Goal: Information Seeking & Learning: Learn about a topic

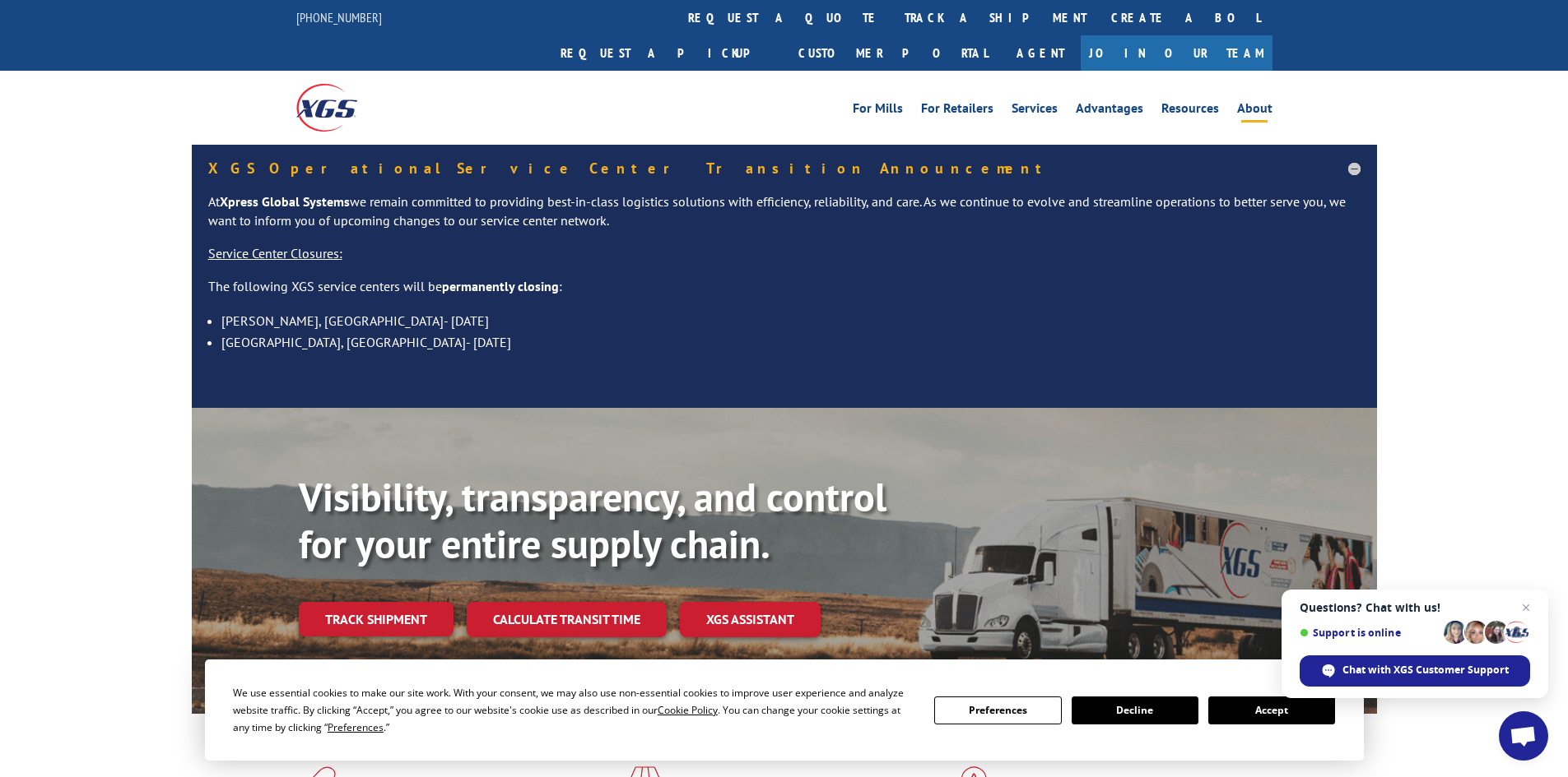
click at [1243, 102] on link "About" at bounding box center [1255, 111] width 36 height 18
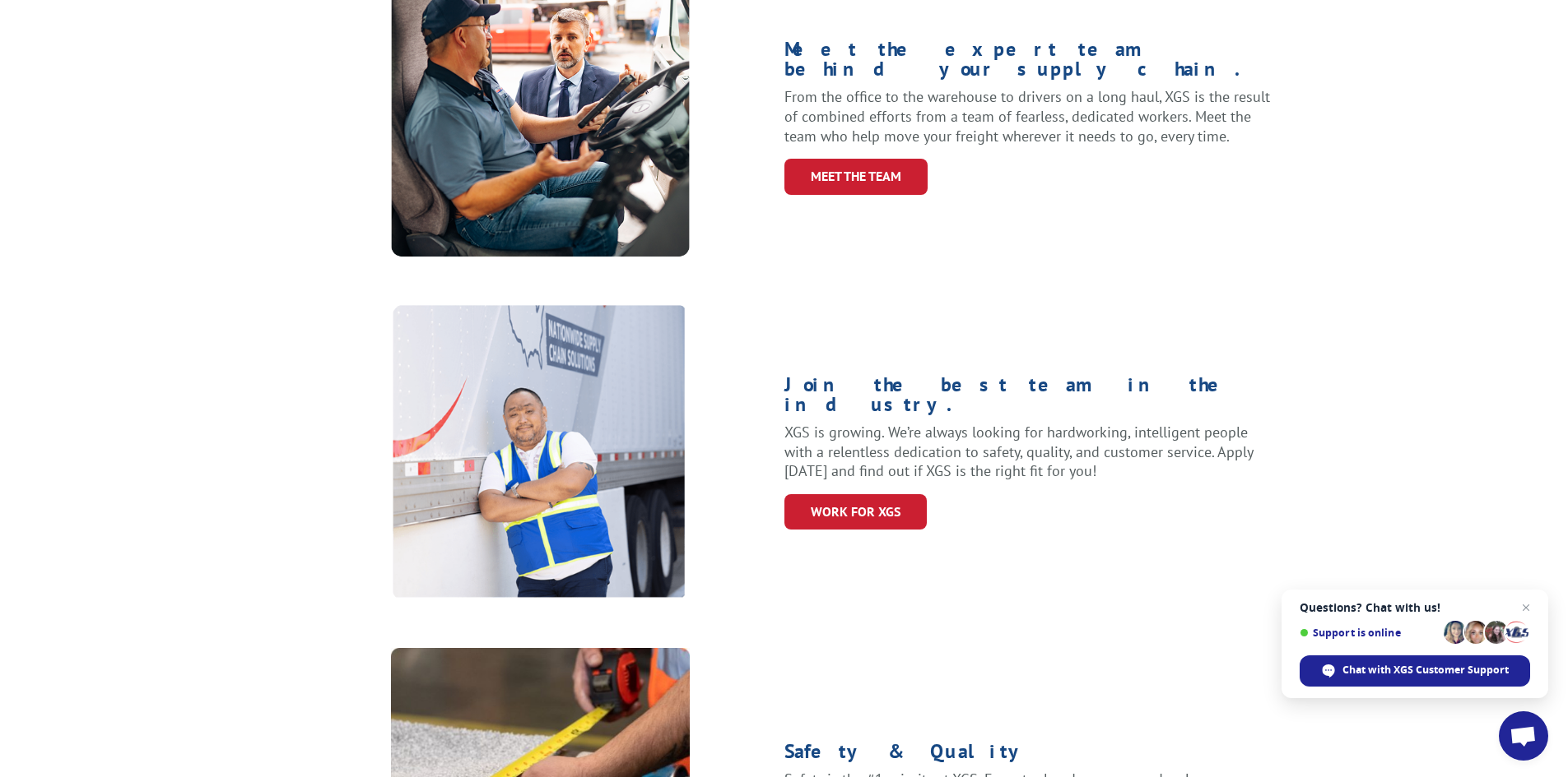
scroll to position [741, 0]
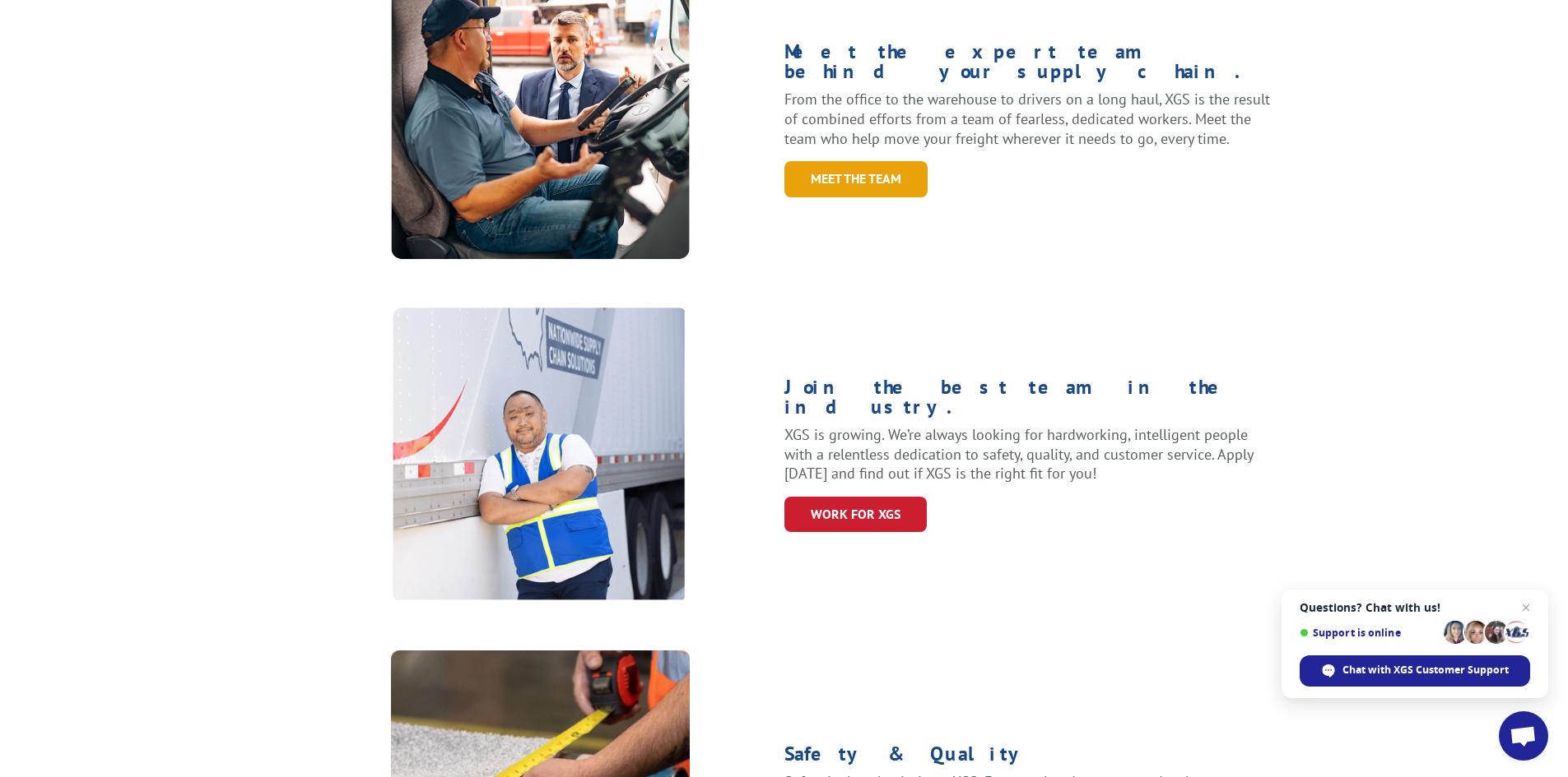
click at [847, 162] on link "Meet the Team" at bounding box center [855, 179] width 143 height 36
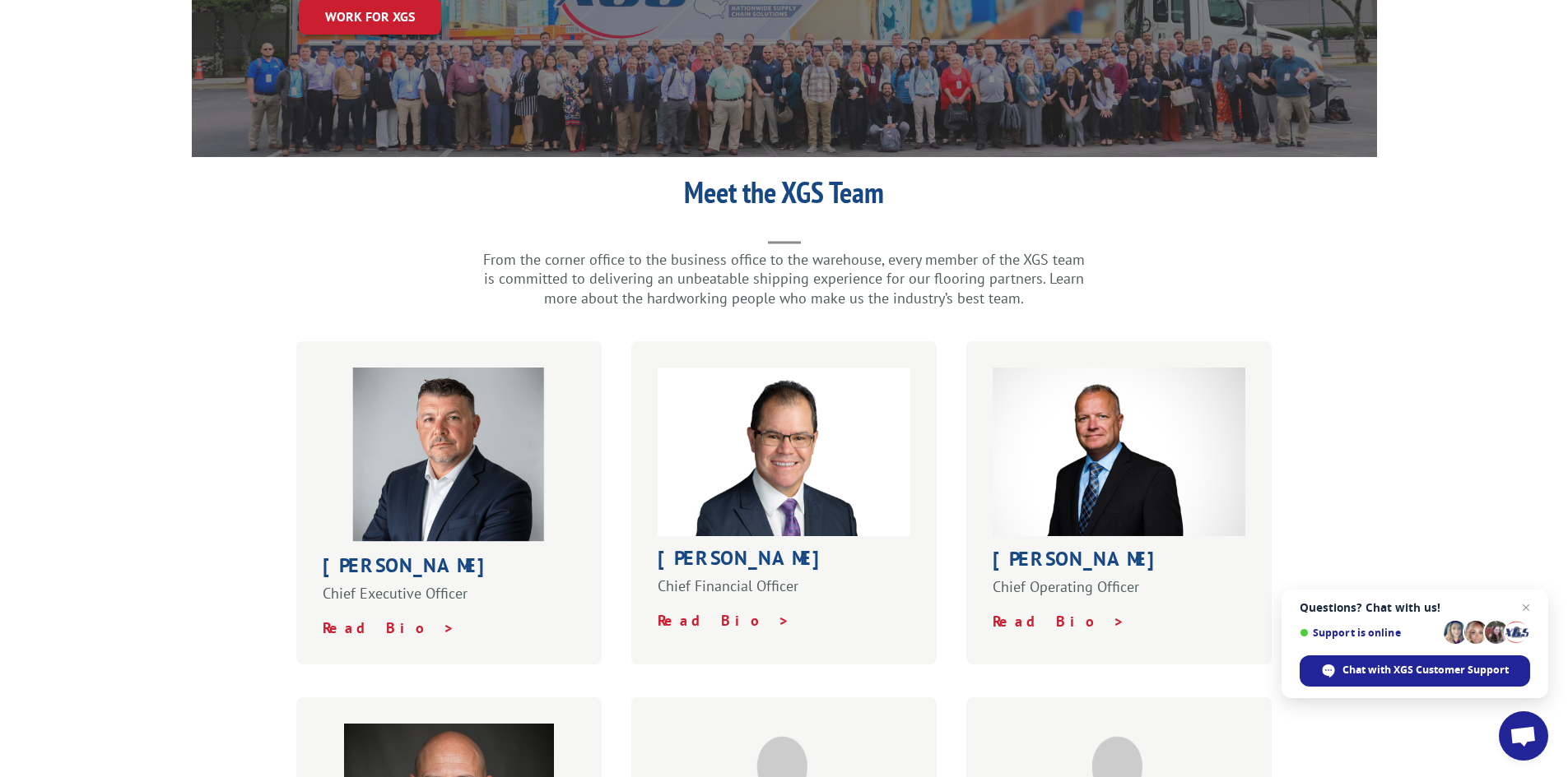
scroll to position [329, 0]
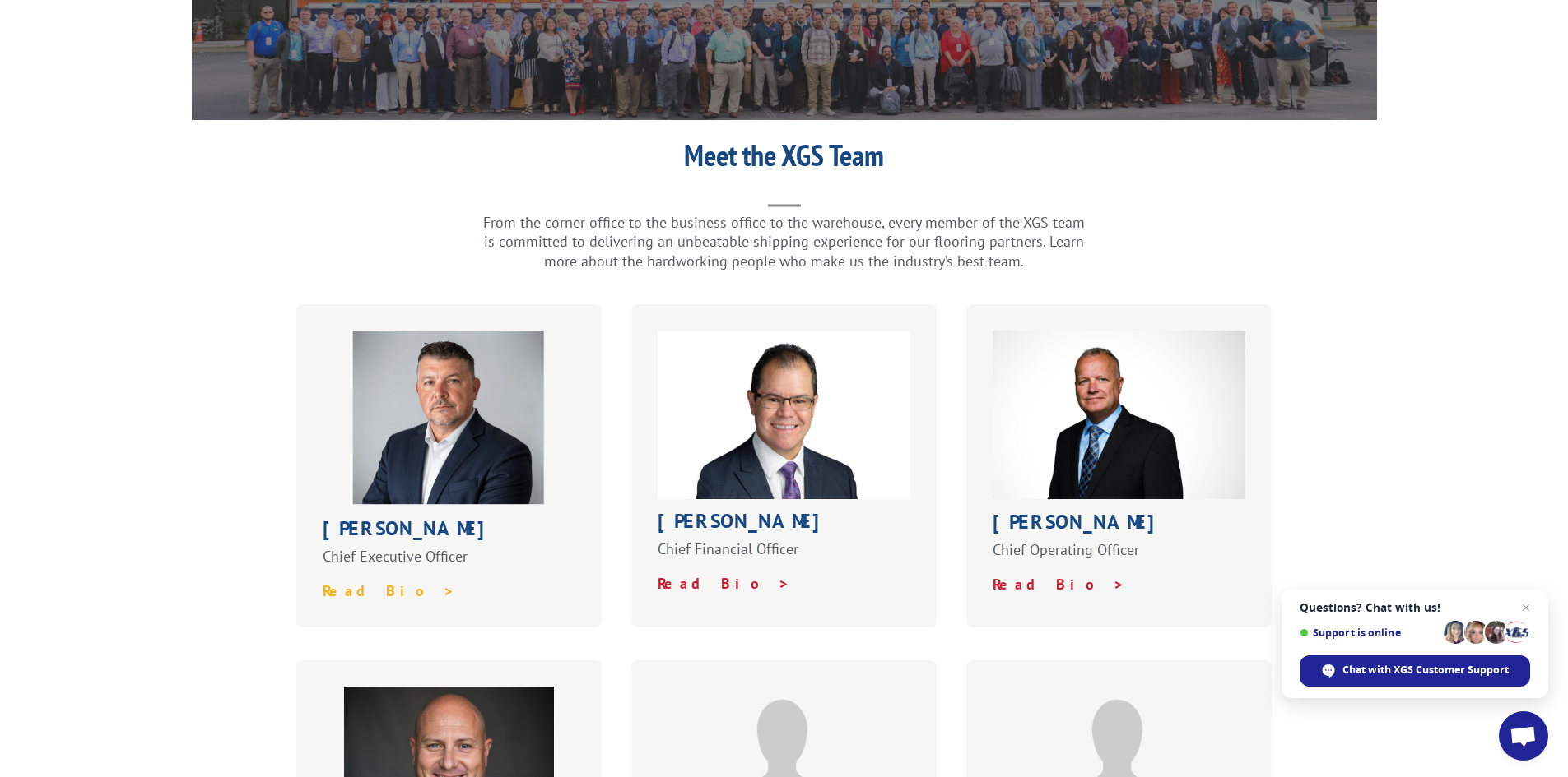
click at [361, 582] on strong "Read Bio >" at bounding box center [389, 591] width 133 height 19
click at [1020, 575] on strong "Read Bio >" at bounding box center [1059, 584] width 133 height 19
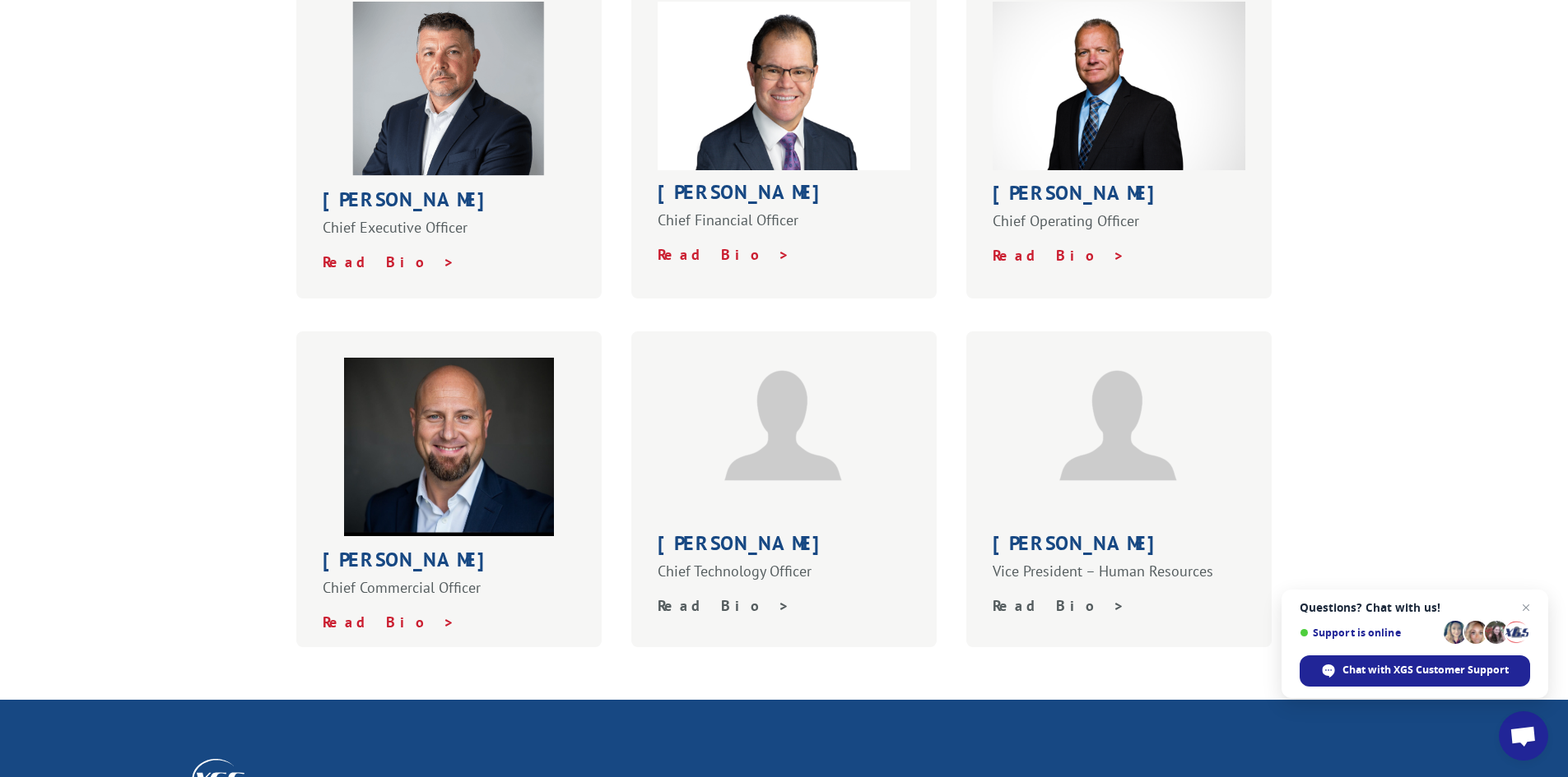
click at [1015, 596] on strong "Read Bio >" at bounding box center [1059, 606] width 133 height 19
click at [1014, 596] on strong "Read Bio >" at bounding box center [1059, 606] width 133 height 19
click at [341, 613] on strong "Read Bio >" at bounding box center [389, 622] width 133 height 19
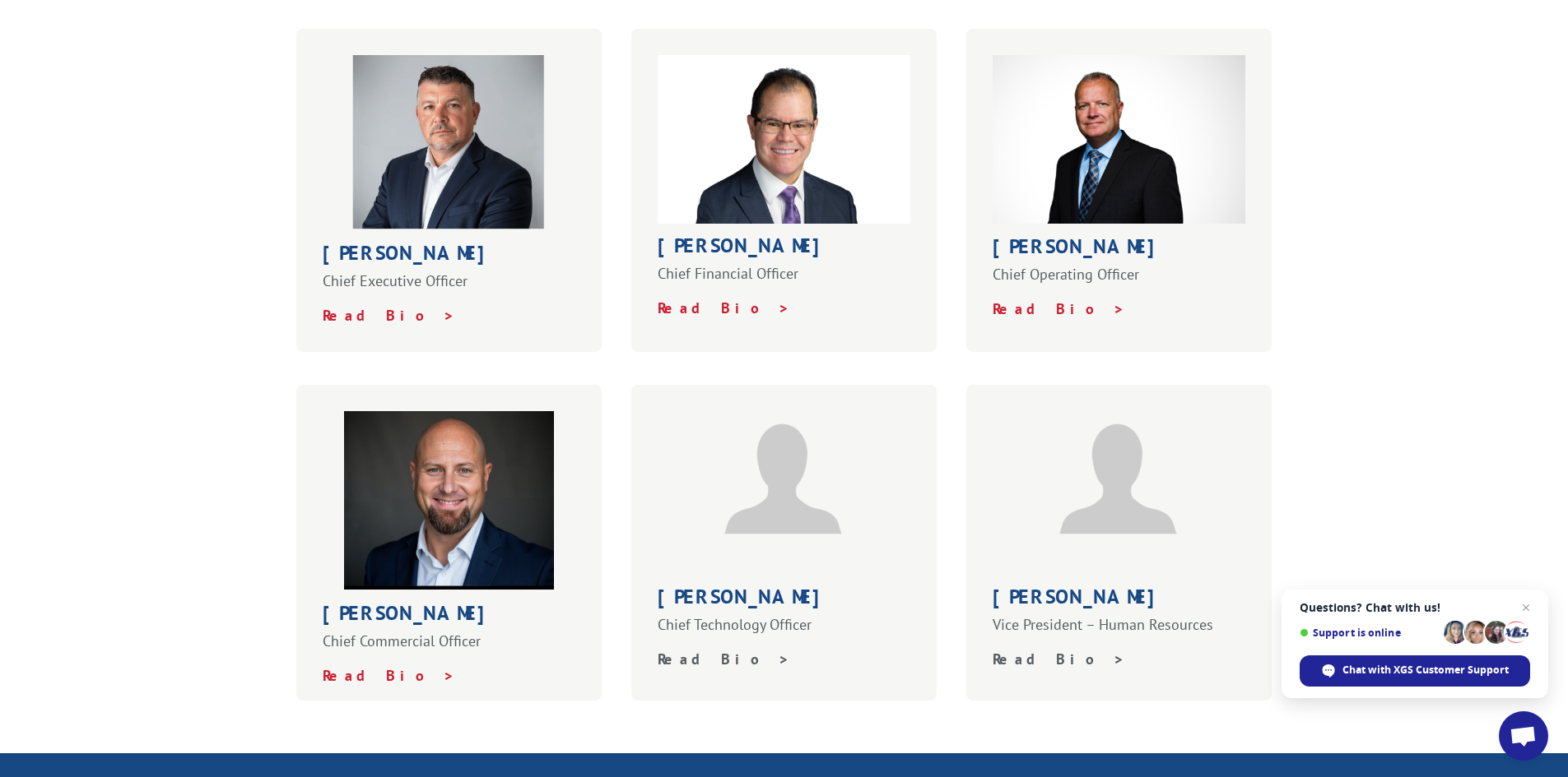
scroll to position [576, 0]
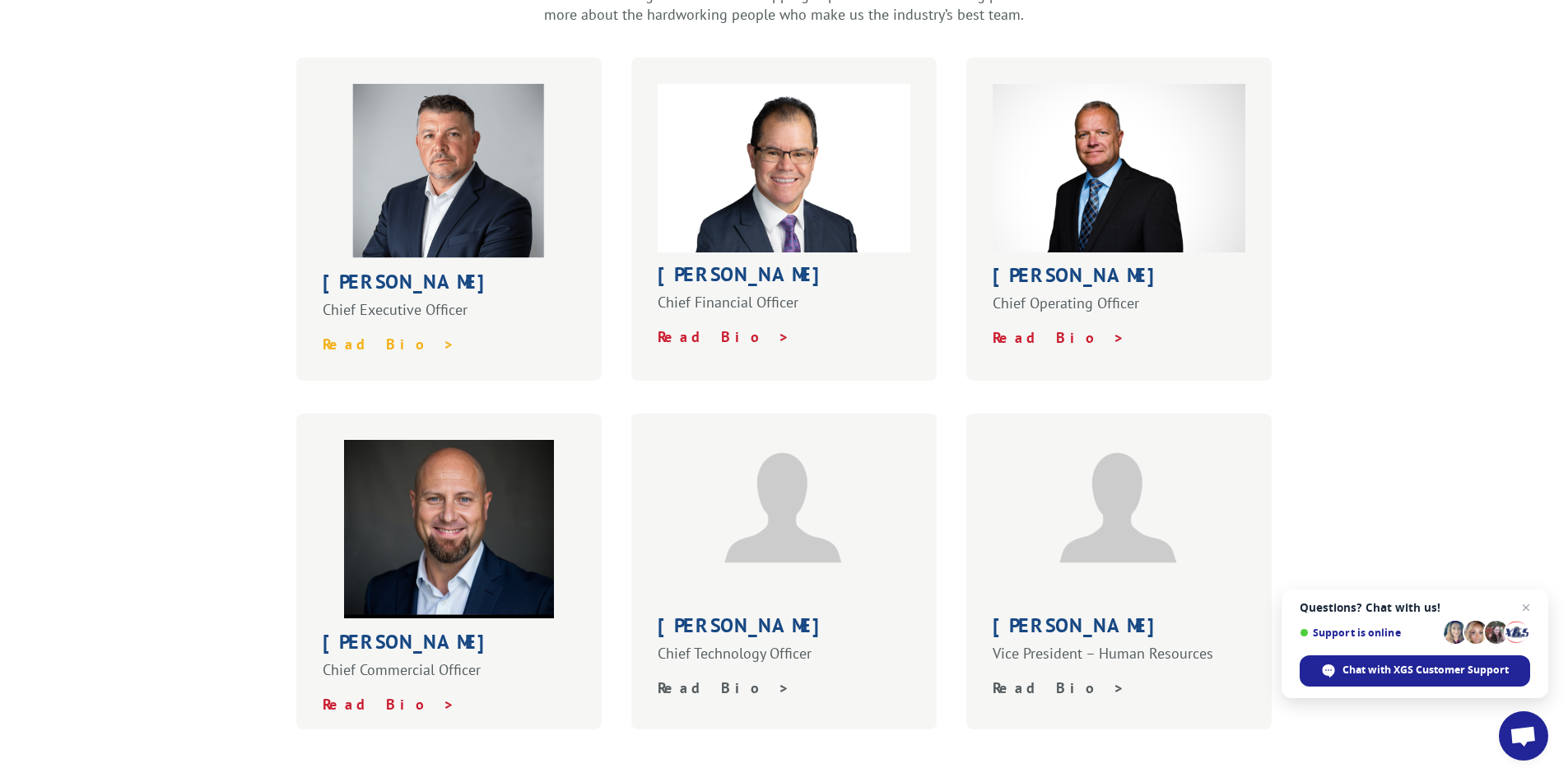
click at [338, 335] on strong "Read Bio >" at bounding box center [389, 344] width 133 height 19
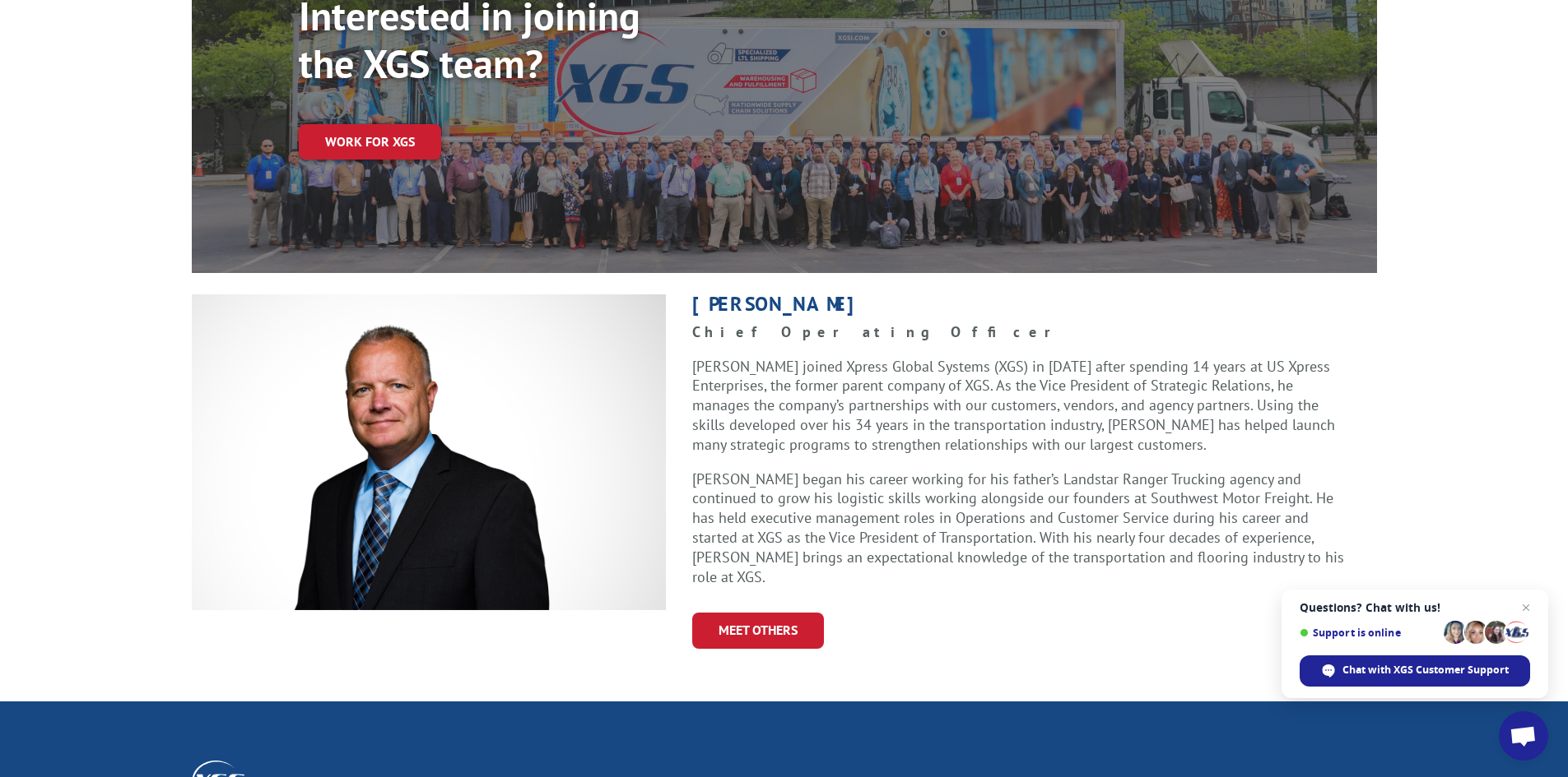
scroll to position [247, 0]
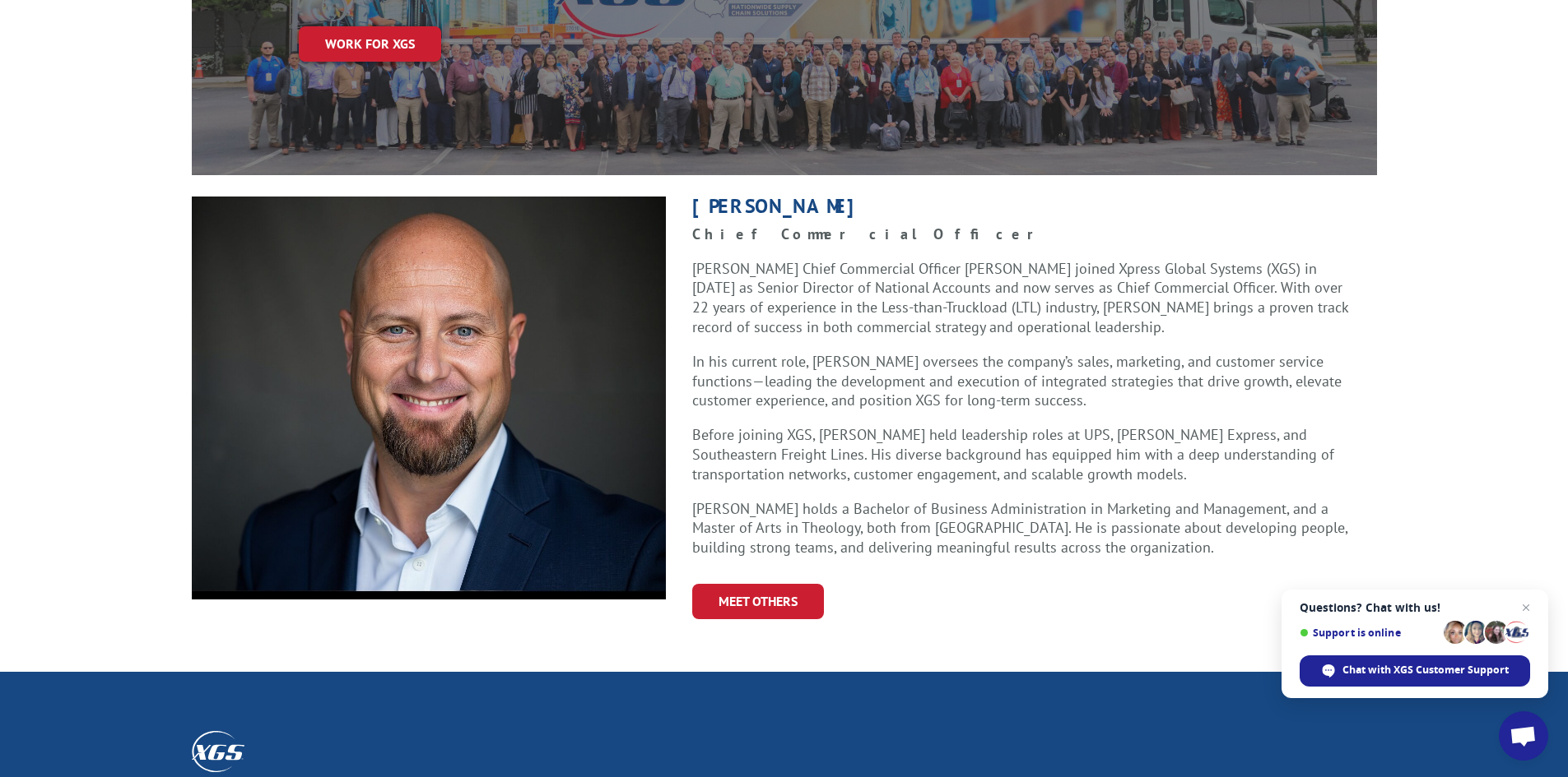
scroll to position [329, 0]
